Goal: Find contact information: Find contact information

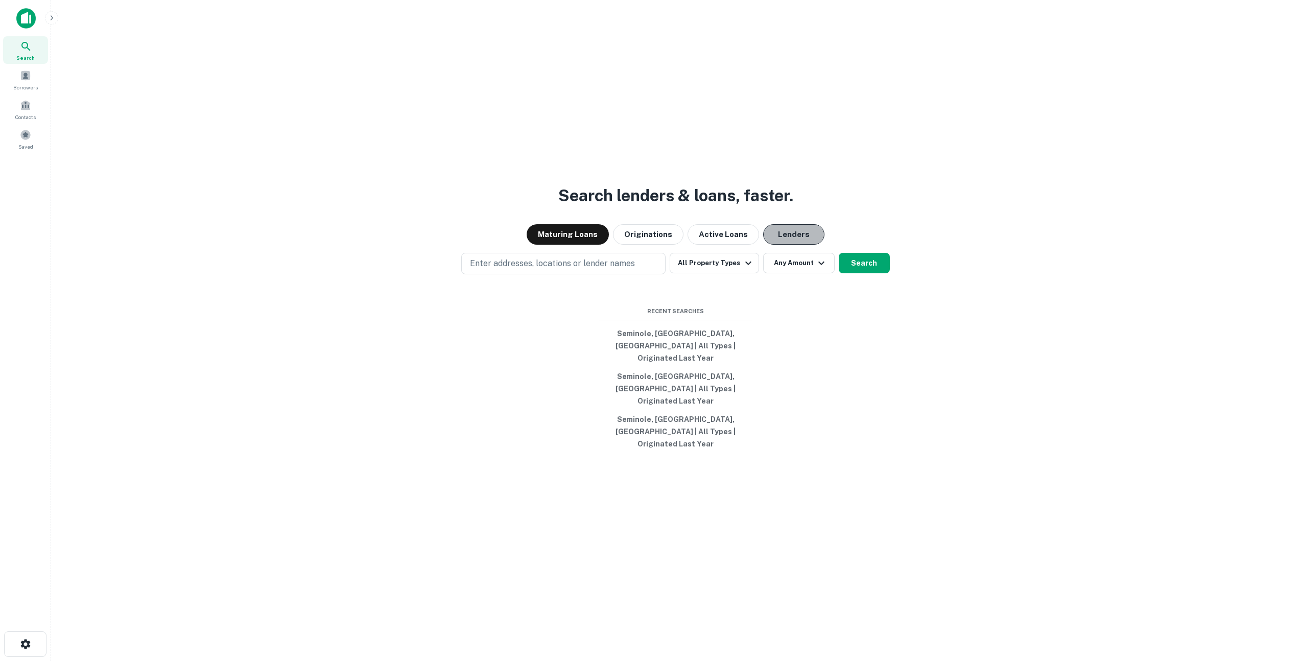
click at [794, 245] on button "Lenders" at bounding box center [793, 234] width 61 height 20
click at [558, 274] on button "Enter addresses, locations or lender names" at bounding box center [563, 263] width 204 height 21
type input "**********"
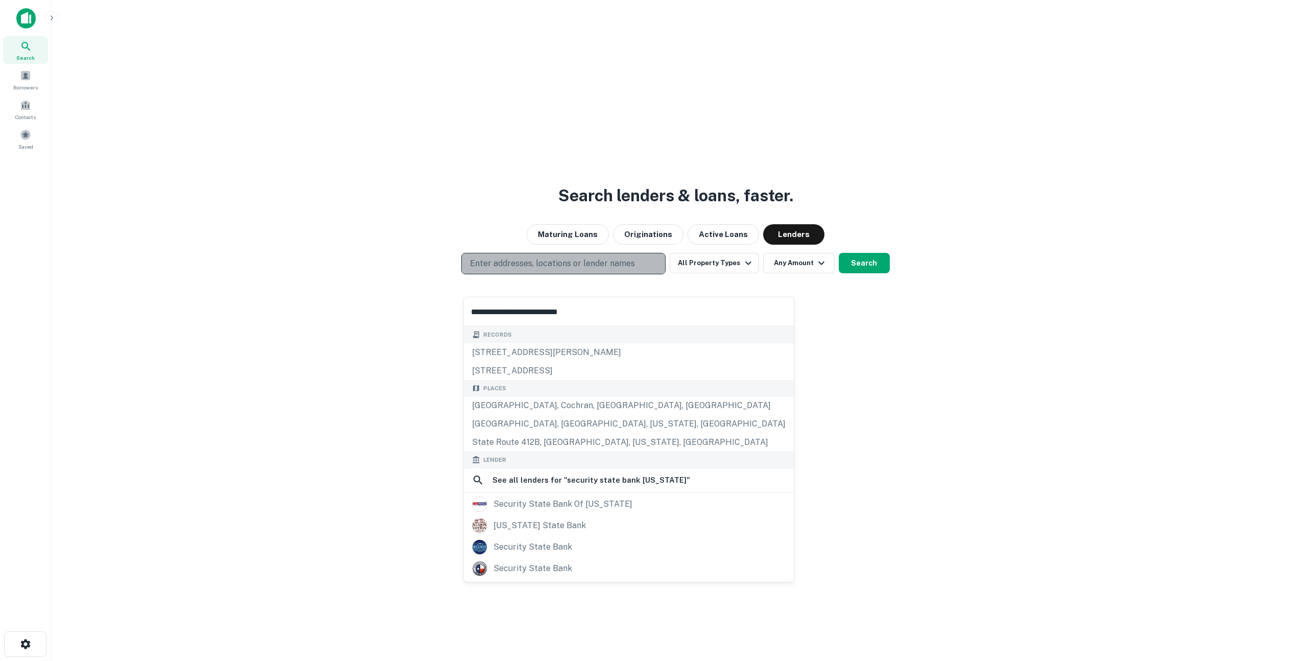
click at [535, 270] on p "Enter addresses, locations or lender names" at bounding box center [552, 263] width 165 height 12
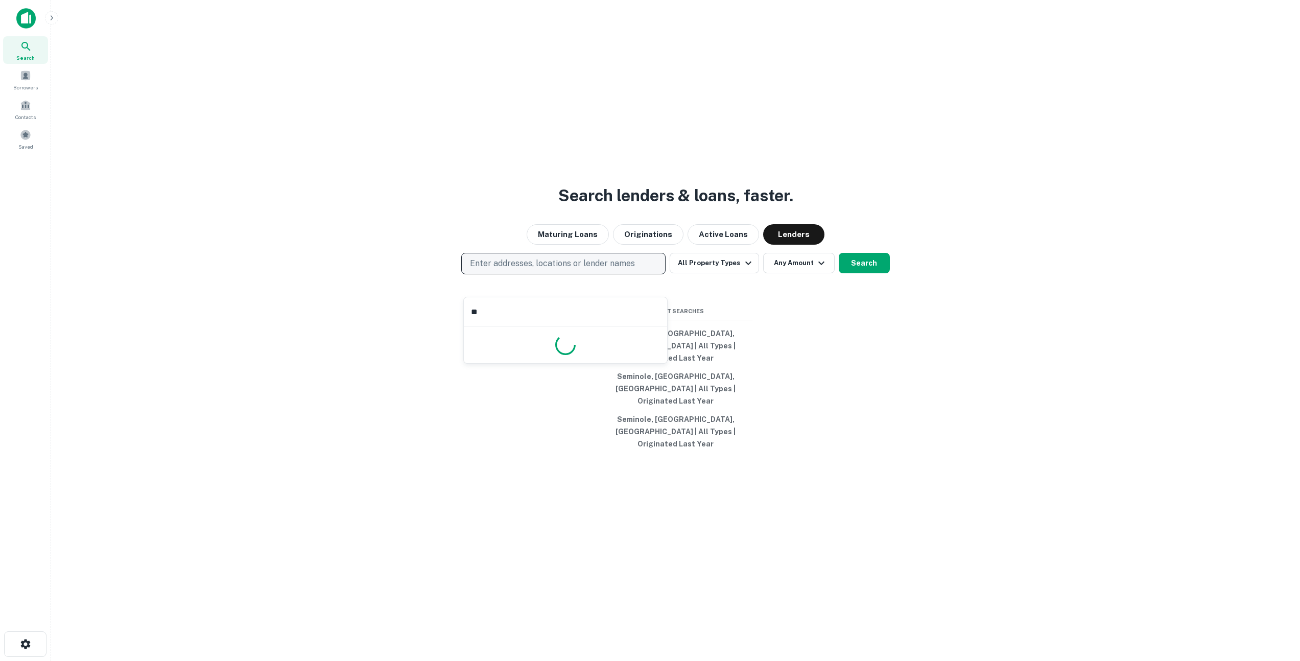
type input "*"
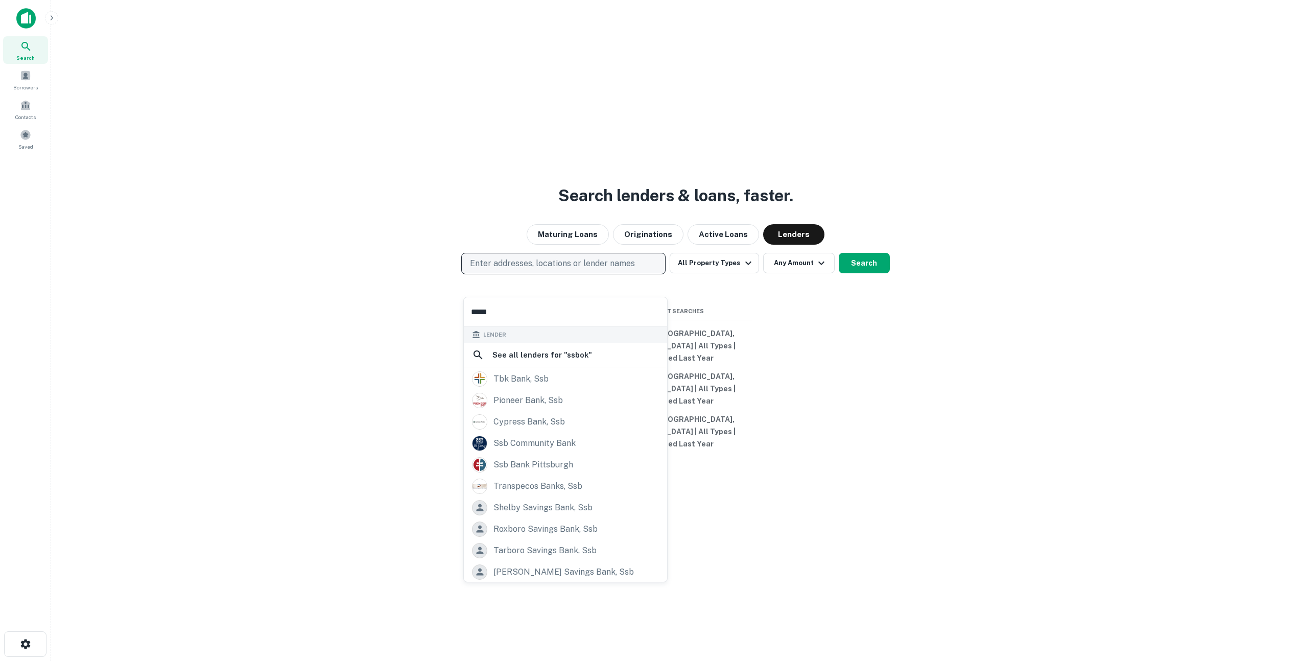
type input "*****"
click at [383, 354] on div "Search lenders & loans, faster. Maturing Loans Originations Active Loans Lender…" at bounding box center [675, 355] width 1232 height 661
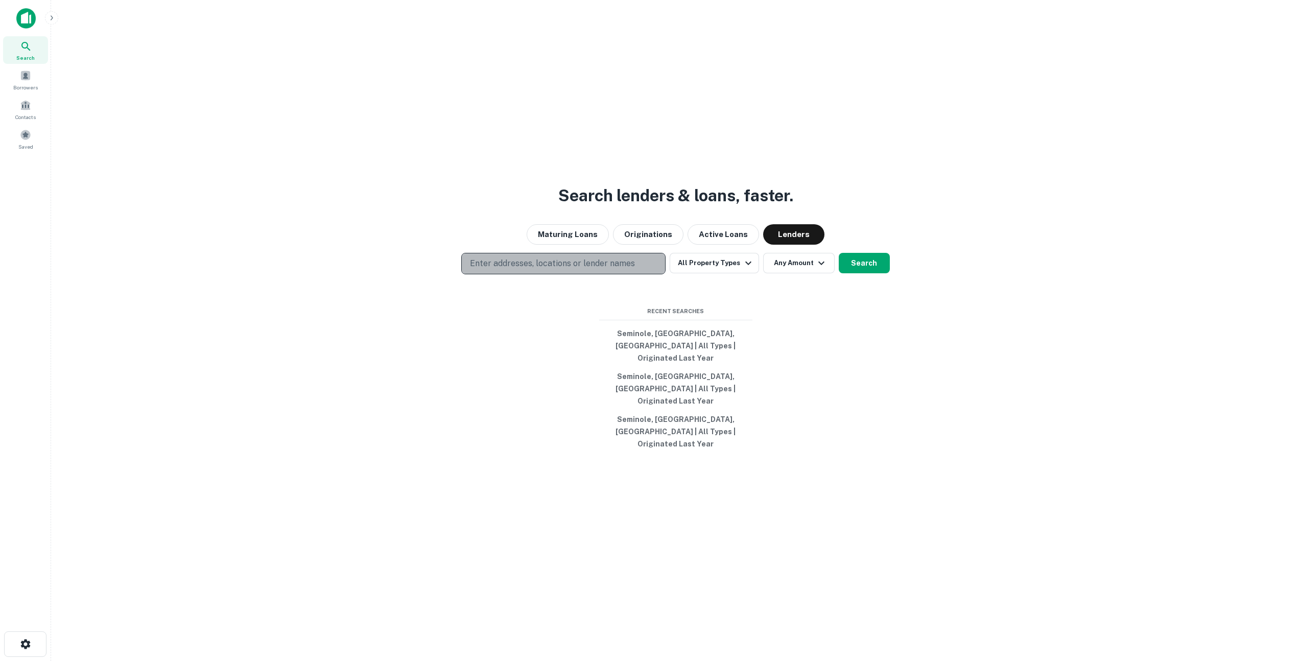
click at [555, 270] on p "Enter addresses, locations or lender names" at bounding box center [552, 263] width 165 height 12
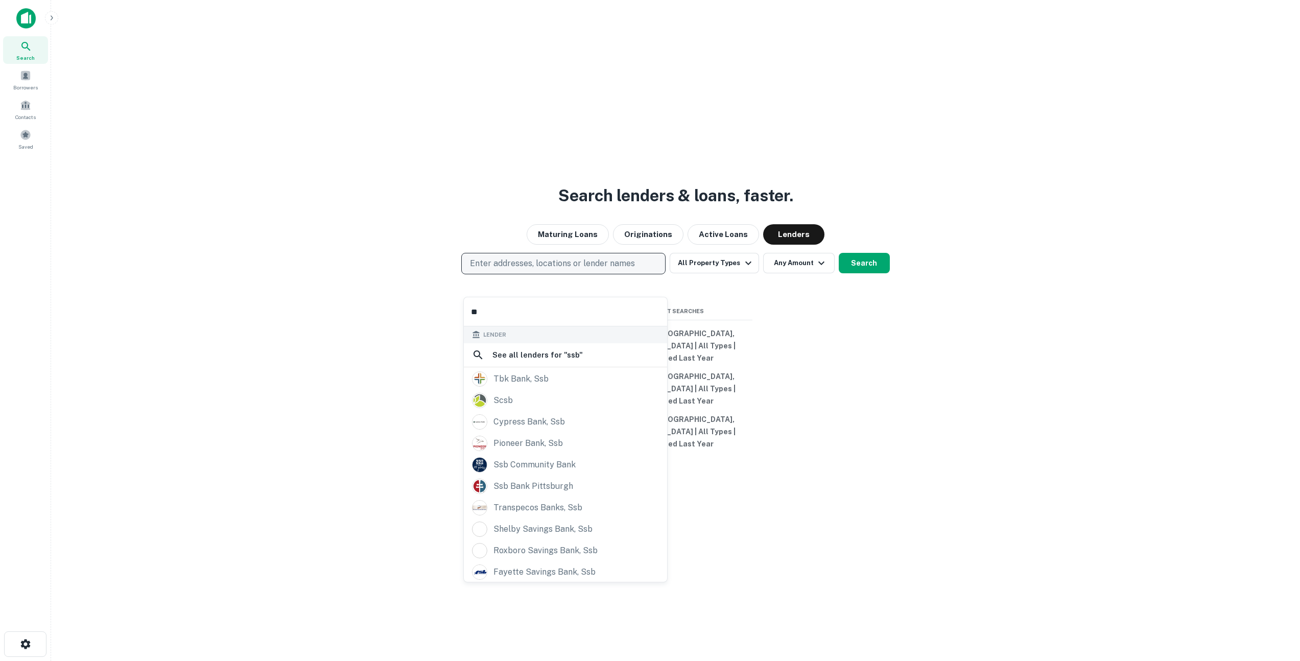
type input "*"
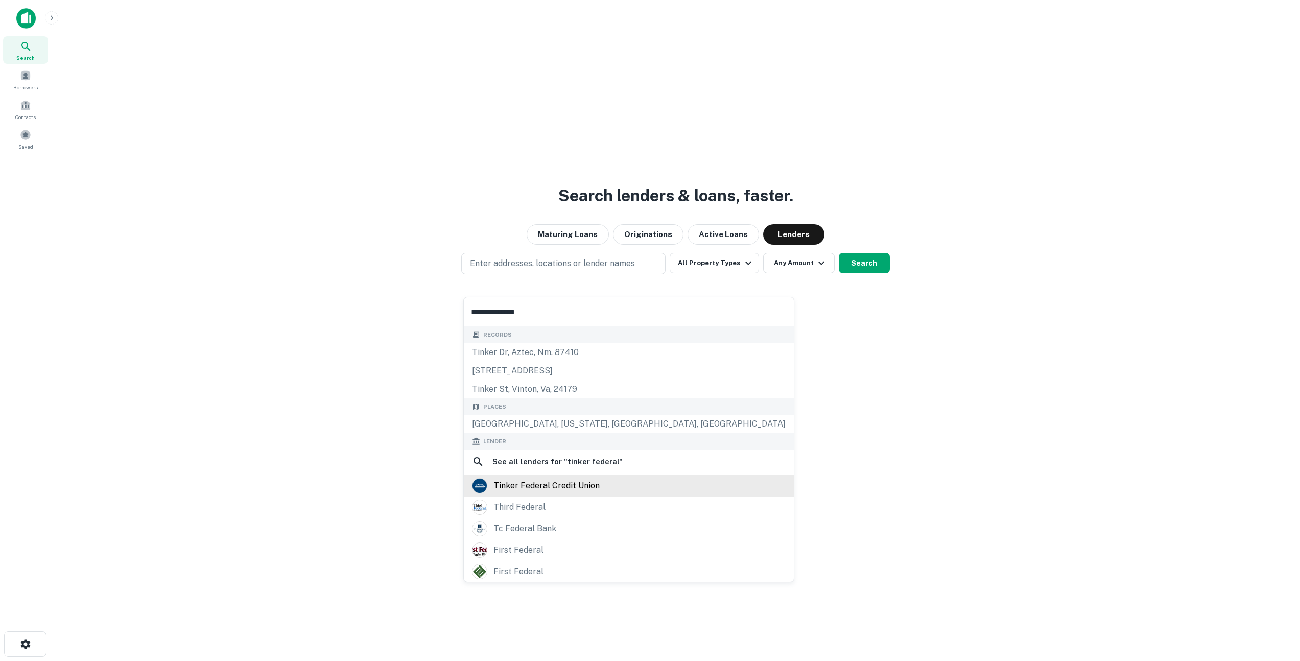
type input "**********"
click at [557, 490] on div "tinker federal credit union" at bounding box center [546, 485] width 106 height 15
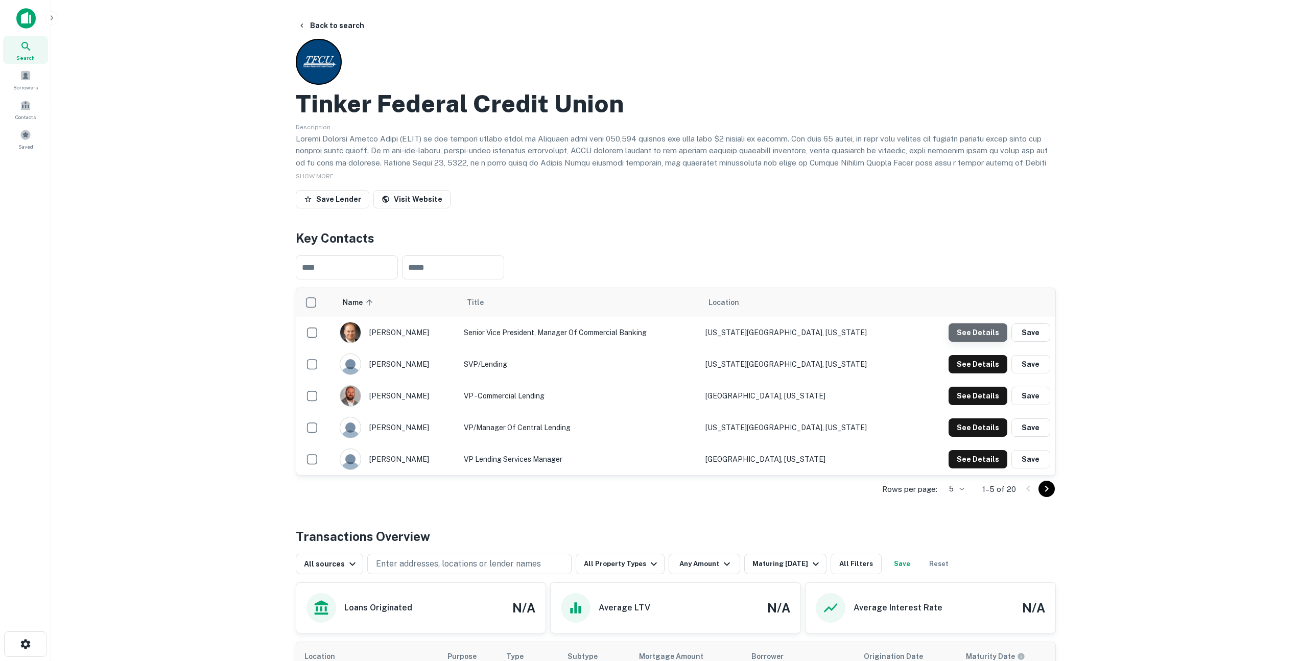
click at [989, 331] on button "See Details" at bounding box center [977, 332] width 59 height 18
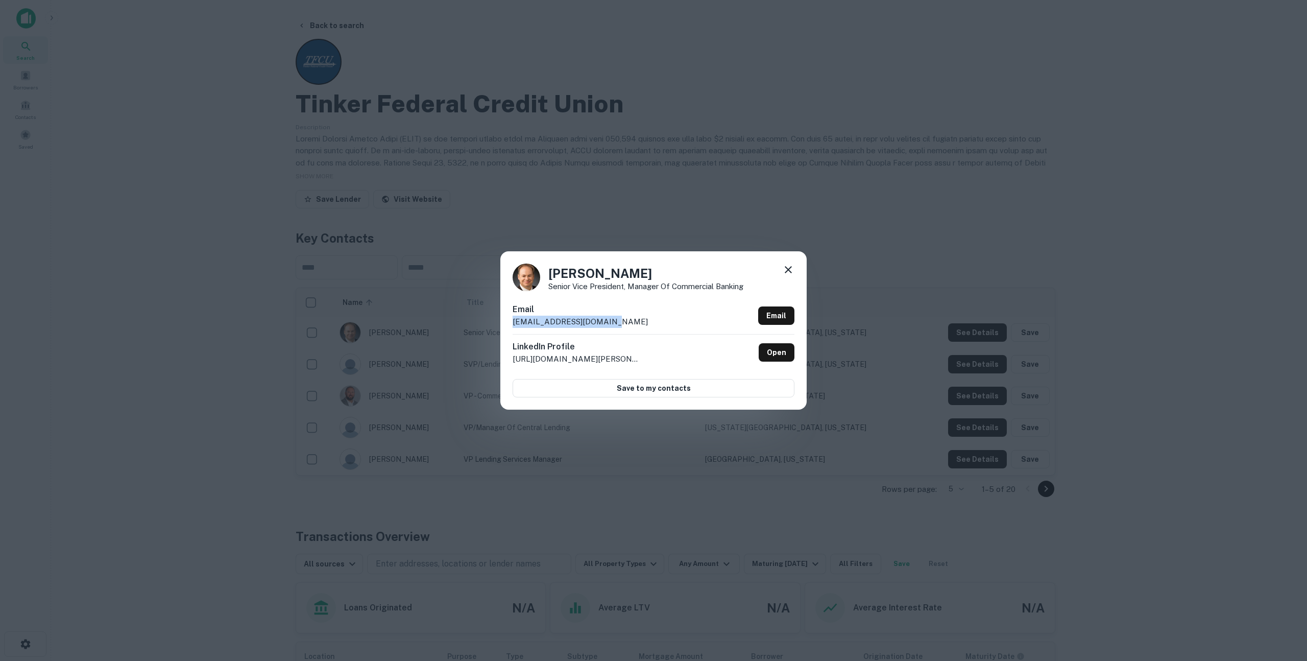
drag, startPoint x: 636, startPoint y: 322, endPoint x: 511, endPoint y: 323, distance: 125.6
click at [511, 323] on div "[PERSON_NAME] Senior Vice President, Manager of Commercial Banking [PERSON_NAME…" at bounding box center [653, 330] width 306 height 158
copy p "[EMAIL_ADDRESS][DOMAIN_NAME]"
click at [963, 215] on div "[PERSON_NAME] Senior Vice President, Manager of Commercial Banking [PERSON_NAME…" at bounding box center [653, 330] width 1307 height 661
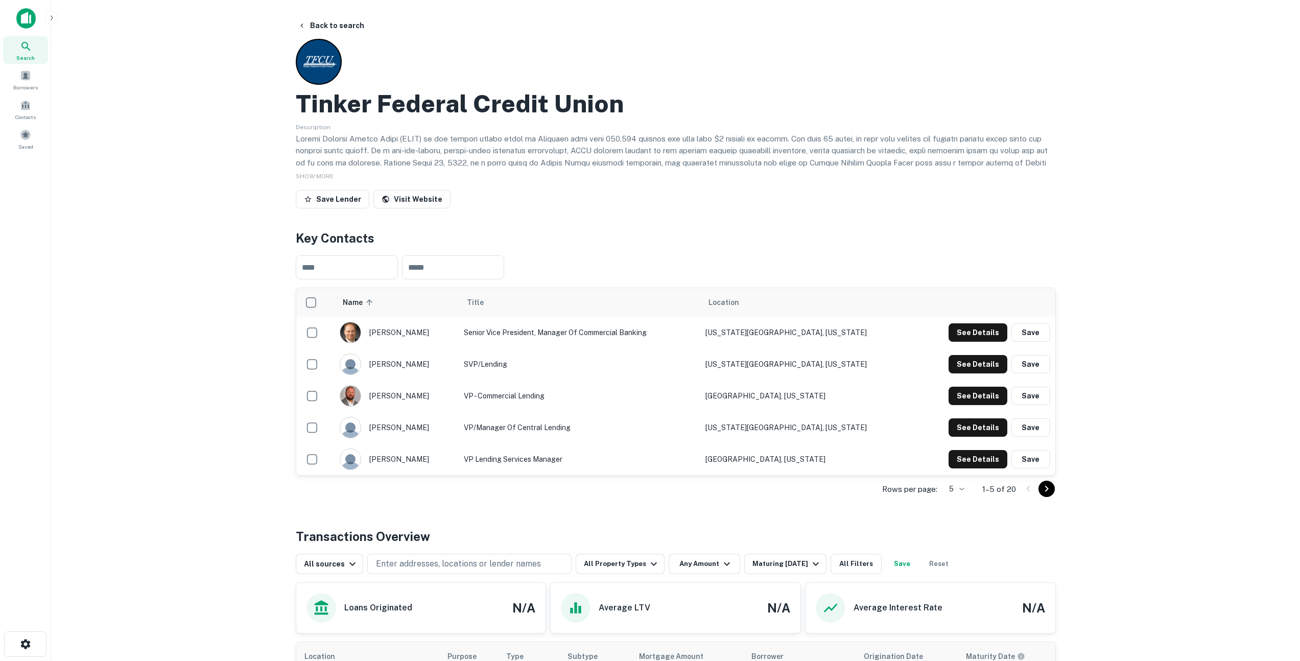
click at [681, 27] on div "Back to search" at bounding box center [676, 25] width 760 height 18
